Goal: Information Seeking & Learning: Learn about a topic

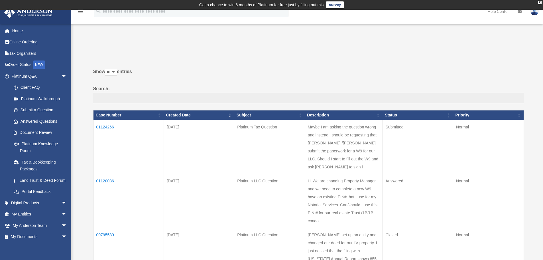
click at [108, 126] on td "01124266" at bounding box center [128, 147] width 70 height 54
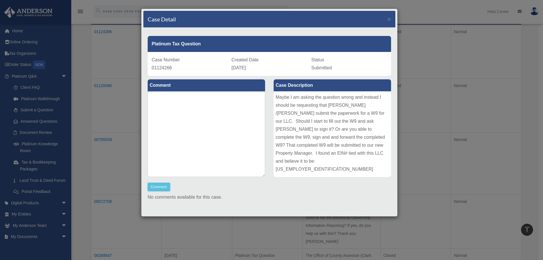
click at [311, 115] on div "Maybe I am asking the question wrong and instead I should be requesting that An…" at bounding box center [331, 133] width 117 height 85
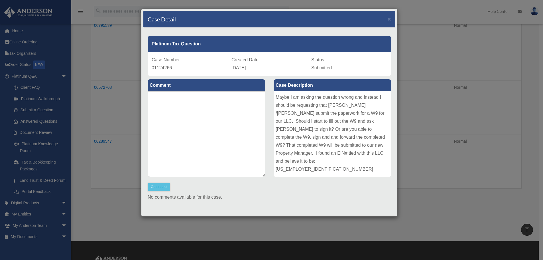
click at [317, 133] on div "Maybe I am asking the question wrong and instead I should be requesting that An…" at bounding box center [331, 133] width 117 height 85
click at [433, 51] on div "Case Detail × Platinum Tax Question Case Number 01124266 Created Date September…" at bounding box center [271, 130] width 543 height 260
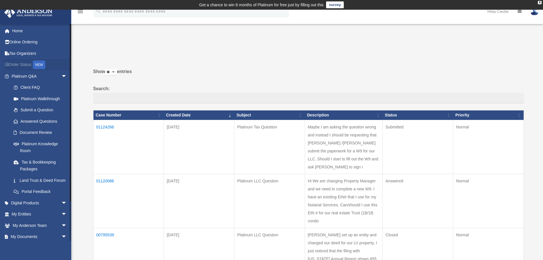
click at [45, 65] on div "NEW" at bounding box center [39, 64] width 13 height 9
click at [106, 127] on td "01124266" at bounding box center [128, 147] width 70 height 54
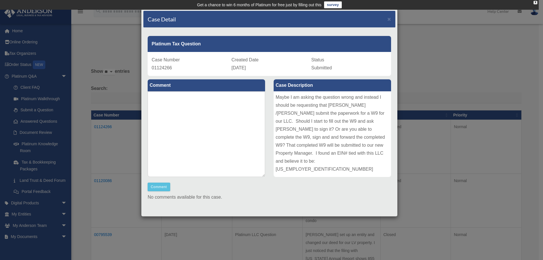
click at [109, 44] on div "Case Detail × Platinum Tax Question Case Number 01124266 Created Date September…" at bounding box center [271, 130] width 543 height 260
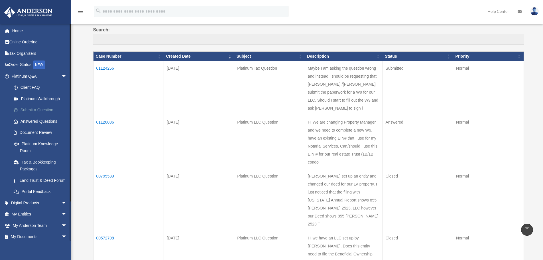
scroll to position [57, 0]
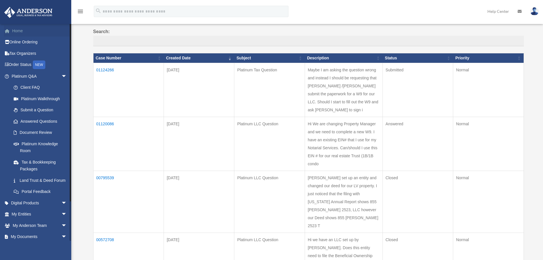
click at [15, 29] on link "Home" at bounding box center [40, 30] width 72 height 11
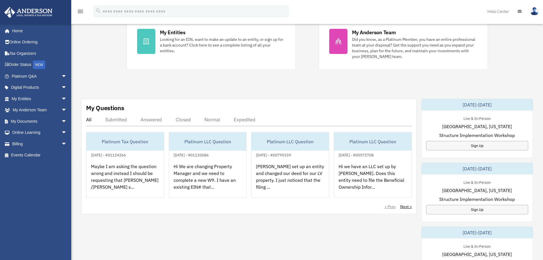
scroll to position [152, 0]
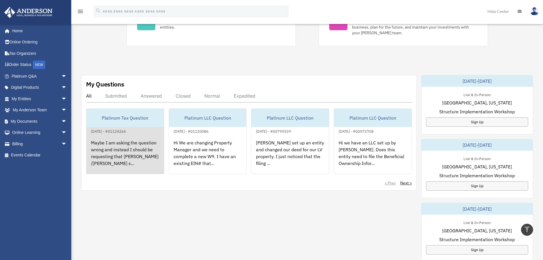
click at [125, 146] on div "Maybe I am asking the question wrong and instead I should be requesting that [P…" at bounding box center [124, 156] width 77 height 44
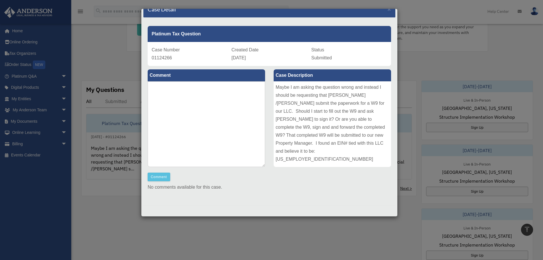
scroll to position [171, 0]
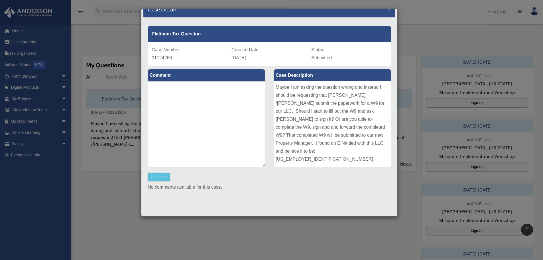
click at [115, 40] on div "Case Detail × Platinum Tax Question Case Number 01124266 Created Date September…" at bounding box center [271, 130] width 543 height 260
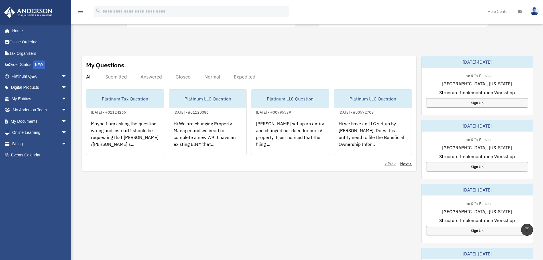
click at [122, 78] on div "Submitted" at bounding box center [116, 77] width 22 height 6
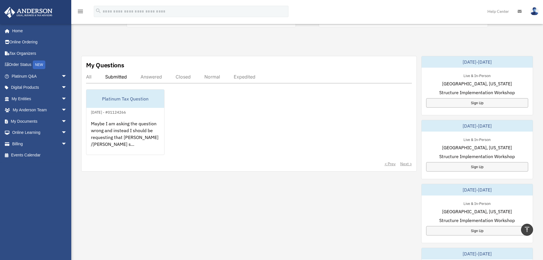
click at [145, 75] on div "Answered" at bounding box center [150, 77] width 21 height 6
click at [189, 76] on div "Closed" at bounding box center [182, 77] width 15 height 6
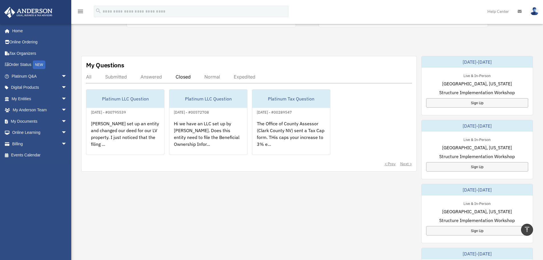
click at [207, 77] on div "Normal" at bounding box center [212, 77] width 16 height 6
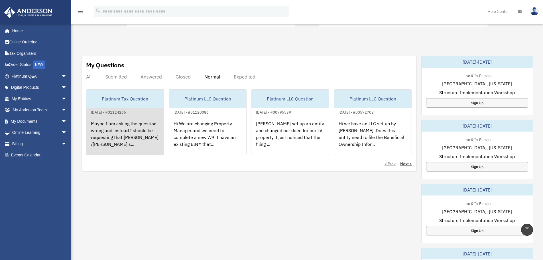
click at [128, 131] on div "Maybe I am asking the question wrong and instead I should be requesting that An…" at bounding box center [124, 137] width 77 height 44
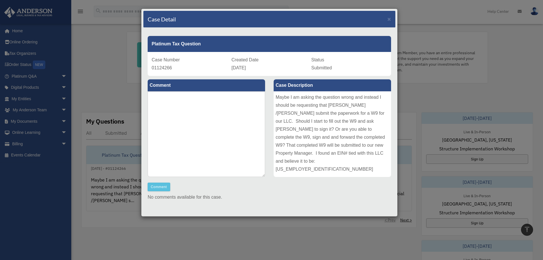
scroll to position [114, 0]
click at [108, 60] on div "Case Detail × Platinum Tax Question Case Number 01124266 Created Date September…" at bounding box center [271, 130] width 543 height 260
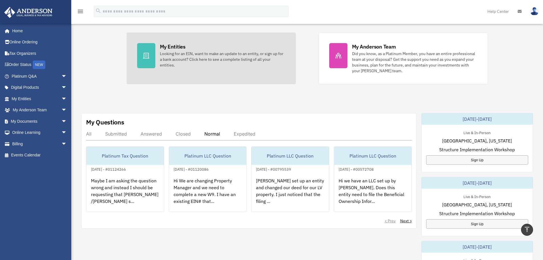
click at [150, 58] on div at bounding box center [146, 55] width 18 height 25
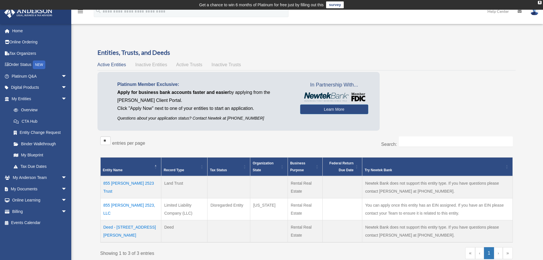
click at [150, 66] on span "Inactive Entities" at bounding box center [151, 64] width 32 height 5
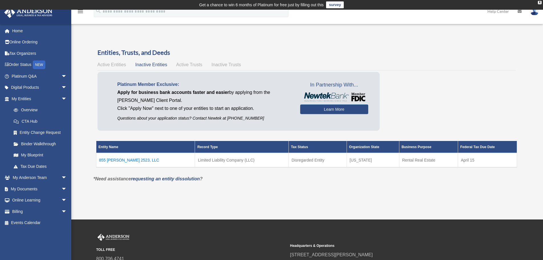
click at [178, 65] on span "Active Trusts" at bounding box center [189, 64] width 26 height 5
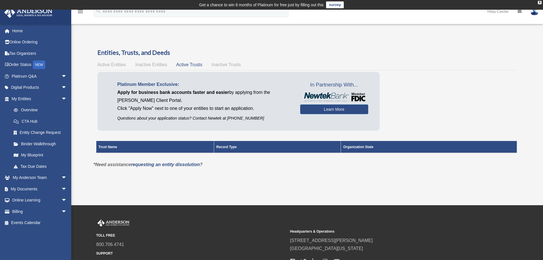
click at [219, 63] on span "Inactive Trusts" at bounding box center [225, 64] width 29 height 5
click at [157, 63] on span "Inactive Entities" at bounding box center [151, 64] width 32 height 5
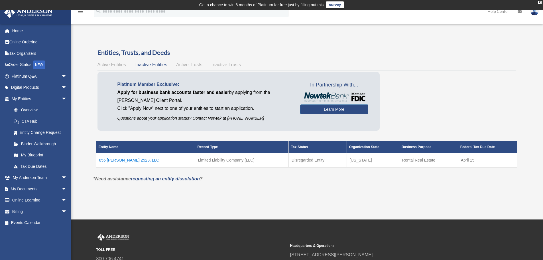
click at [120, 64] on span "Active Entities" at bounding box center [111, 64] width 28 height 5
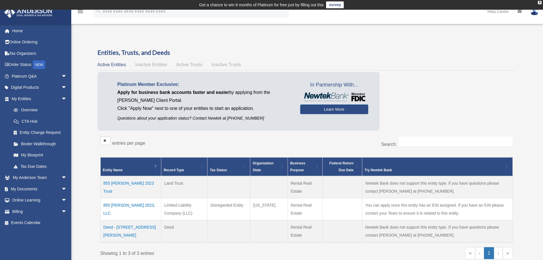
scroll to position [38, 0]
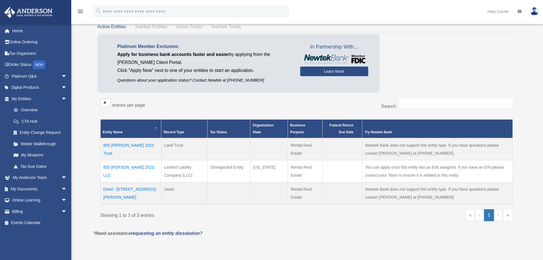
click at [152, 29] on span "Inactive Entities" at bounding box center [151, 26] width 32 height 5
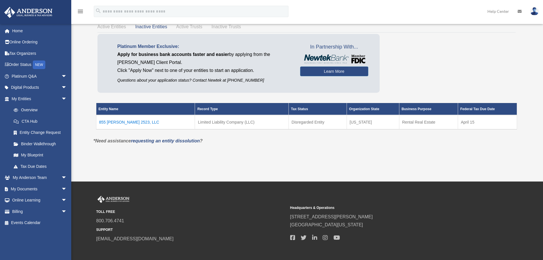
click at [117, 28] on span "Active Entities" at bounding box center [111, 26] width 28 height 5
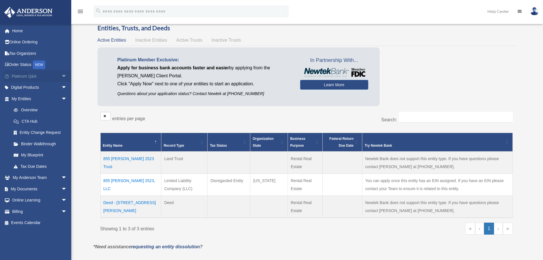
scroll to position [19, 0]
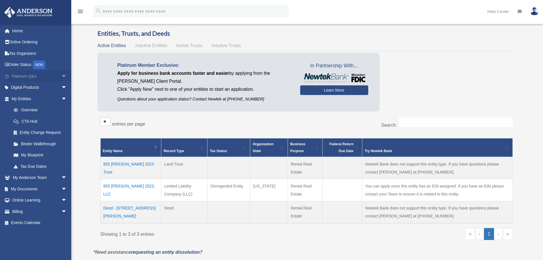
click at [61, 74] on span "arrow_drop_down" at bounding box center [66, 76] width 11 height 12
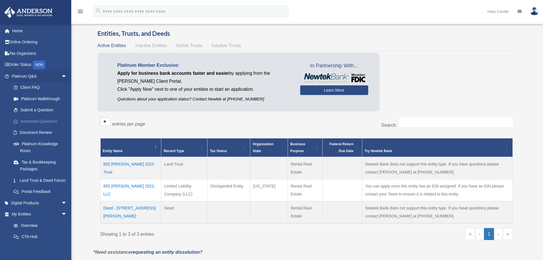
click at [47, 120] on link "Answered Questions" at bounding box center [42, 120] width 68 height 11
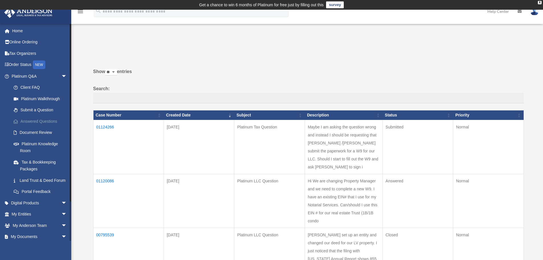
click at [32, 122] on link "Answered Questions" at bounding box center [42, 120] width 68 height 11
click at [109, 181] on td "01120086" at bounding box center [128, 200] width 70 height 54
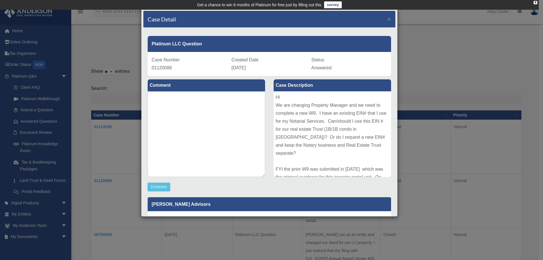
click at [413, 157] on div "Case Detail × Platinum LLC Question Case Number 01120086 Created Date September…" at bounding box center [271, 130] width 543 height 260
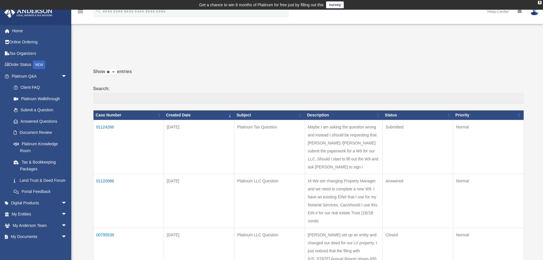
click at [106, 181] on td "01120086" at bounding box center [128, 200] width 70 height 54
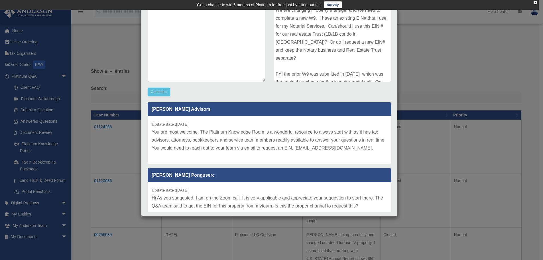
click at [121, 150] on div "Case Detail × Platinum LLC Question Case Number 01120086 Created Date September…" at bounding box center [271, 130] width 543 height 260
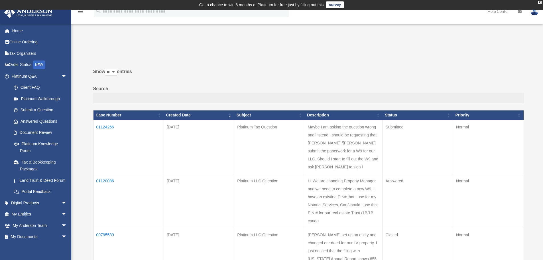
click at [534, 12] on img at bounding box center [534, 11] width 9 height 8
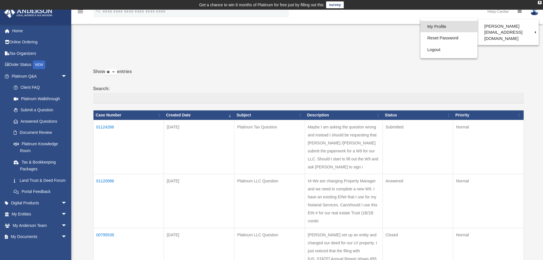
click at [433, 25] on link "My Profile" at bounding box center [448, 27] width 57 height 12
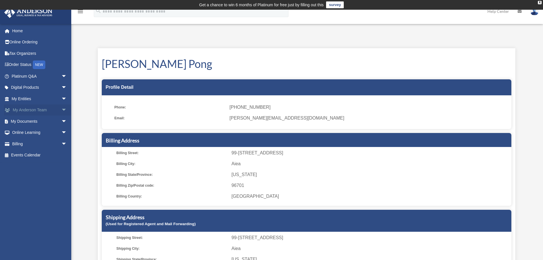
click at [28, 109] on link "My [PERSON_NAME] Team arrow_drop_down" at bounding box center [40, 109] width 72 height 11
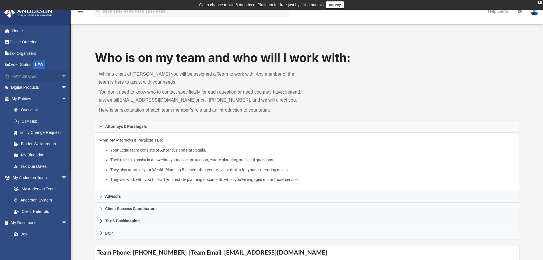
click at [25, 75] on link "Platinum Q&A arrow_drop_down" at bounding box center [40, 75] width 72 height 11
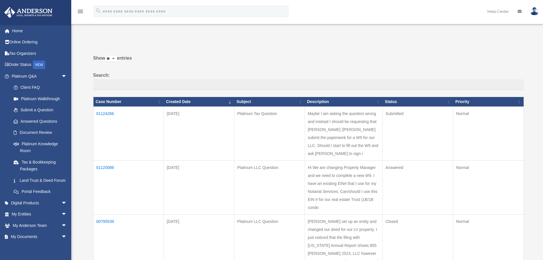
scroll to position [19, 0]
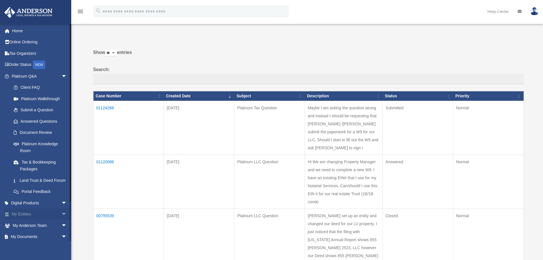
click at [28, 220] on link "My Entities arrow_drop_down" at bounding box center [40, 213] width 72 height 11
click at [61, 219] on span "arrow_drop_down" at bounding box center [66, 214] width 11 height 12
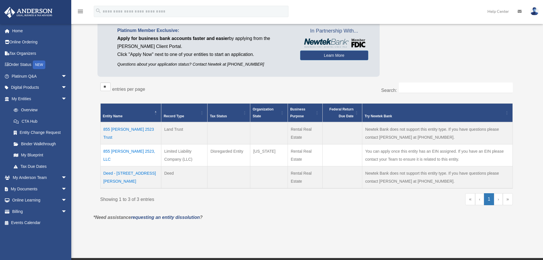
scroll to position [57, 0]
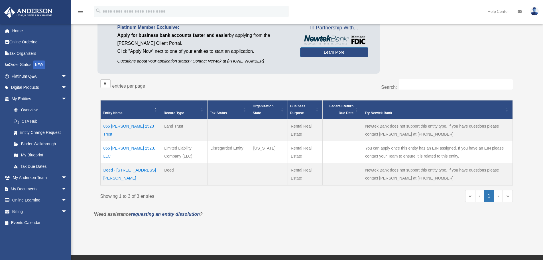
click at [87, 153] on div "Overview [PERSON_NAME][EMAIL_ADDRESS][DOMAIN_NAME] Sign Out [PERSON_NAME][EMAIL…" at bounding box center [271, 103] width 543 height 258
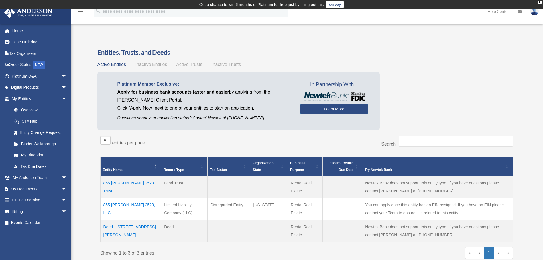
scroll to position [0, 0]
